Goal: Check status

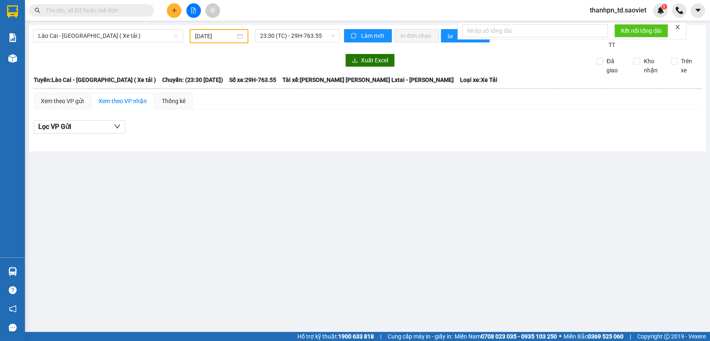
type input "0387727902"
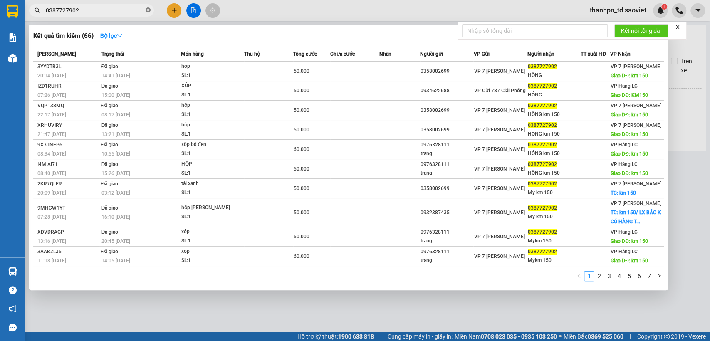
click at [149, 11] on icon "close-circle" at bounding box center [148, 9] width 5 height 5
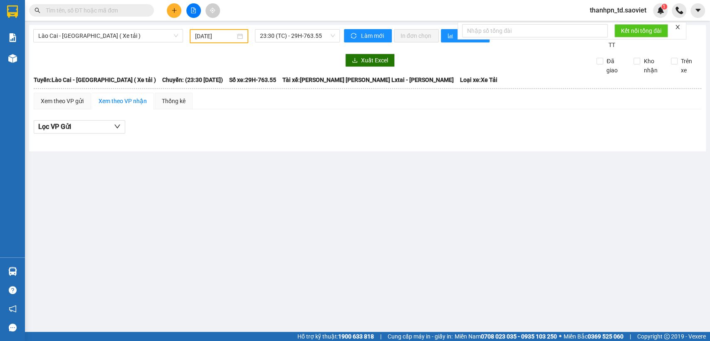
click at [113, 10] on input "text" at bounding box center [95, 10] width 98 height 9
paste input "0392167602"
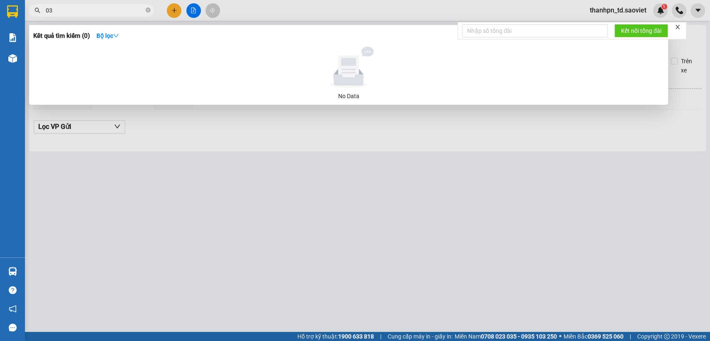
type input "0"
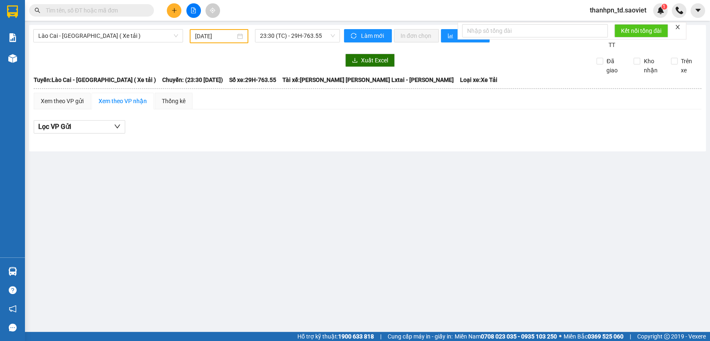
click at [97, 16] on span at bounding box center [91, 10] width 125 height 12
click at [93, 14] on span at bounding box center [91, 10] width 125 height 12
drag, startPoint x: 93, startPoint y: 14, endPoint x: 87, endPoint y: 14, distance: 5.4
click at [87, 14] on input "text" at bounding box center [95, 10] width 98 height 9
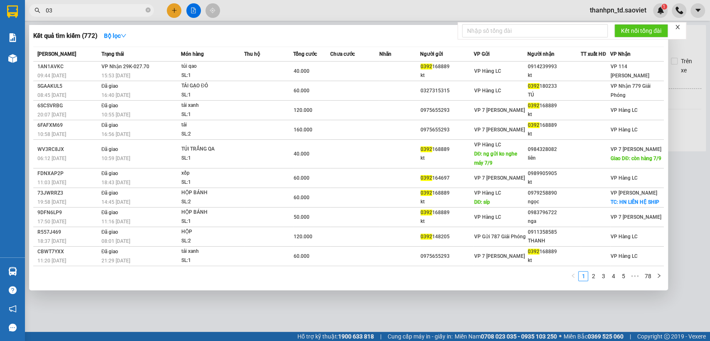
type input "0"
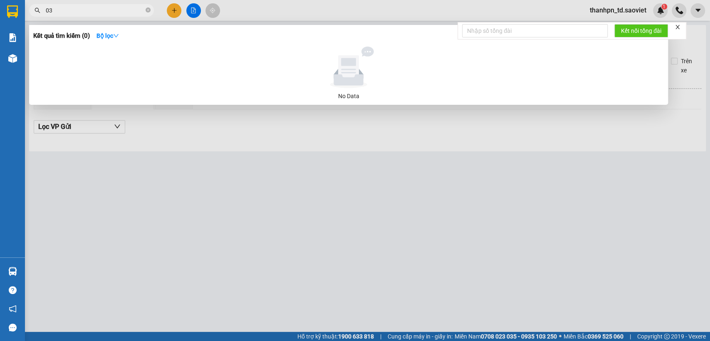
type input "0"
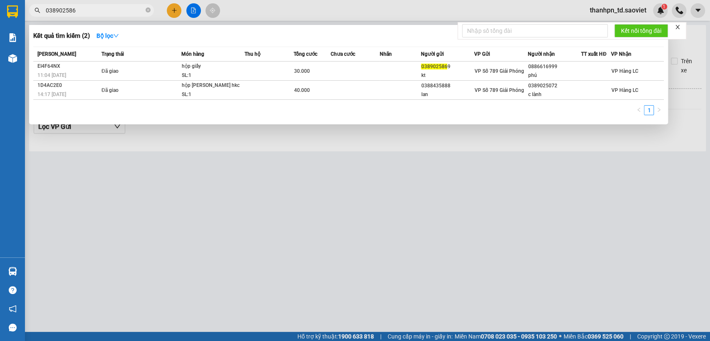
type input "0389025860"
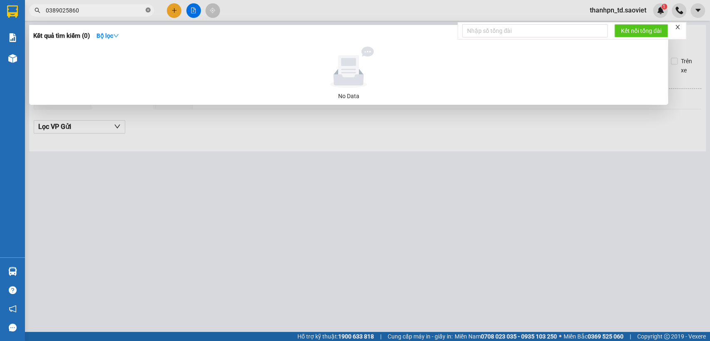
click at [146, 10] on icon "close-circle" at bounding box center [148, 9] width 5 height 5
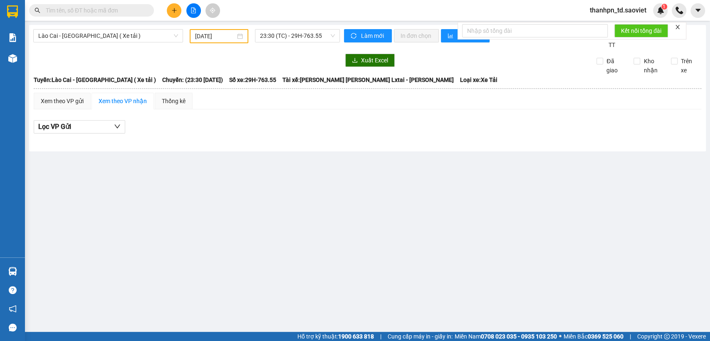
click at [141, 10] on input "text" at bounding box center [95, 10] width 98 height 9
click at [141, 7] on input "text" at bounding box center [95, 10] width 98 height 9
click at [113, 10] on input "text" at bounding box center [95, 10] width 98 height 9
